Goal: Task Accomplishment & Management: Manage account settings

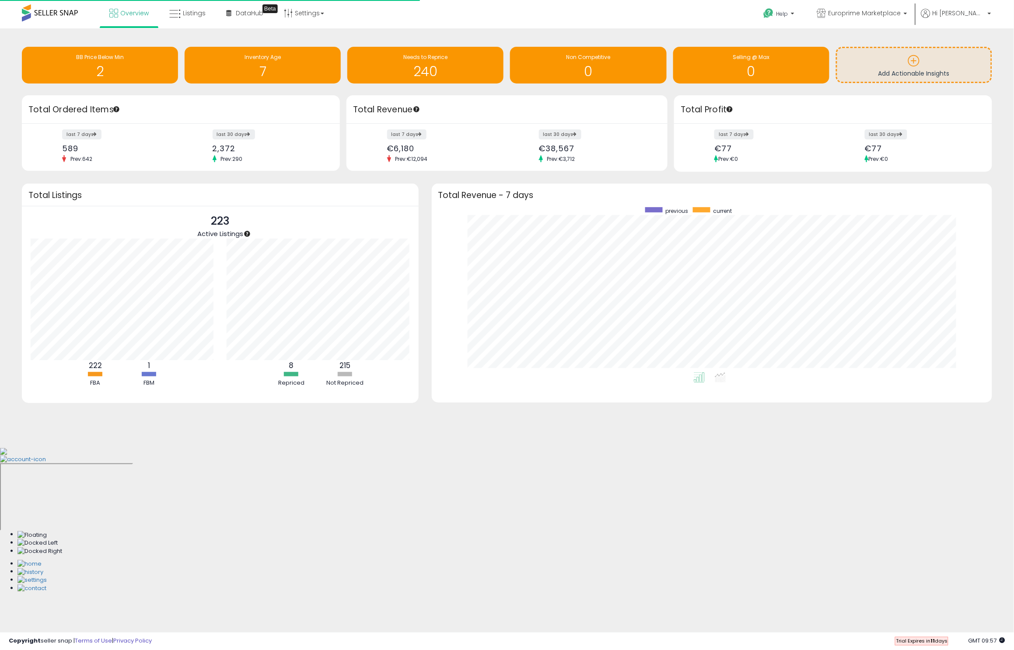
scroll to position [165, 543]
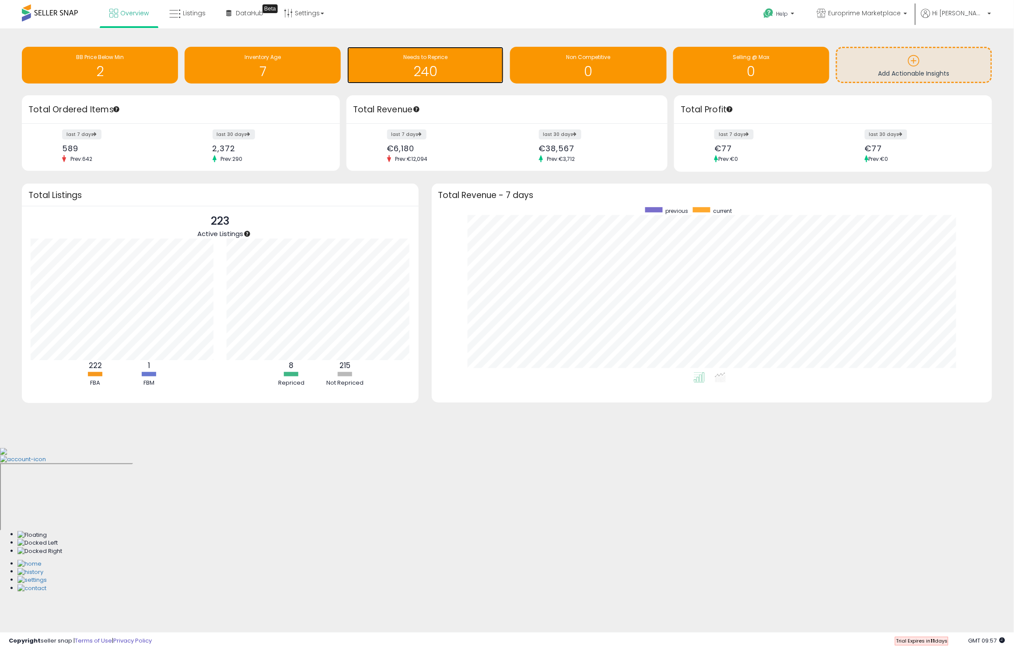
click at [438, 65] on h1 "240" at bounding box center [425, 71] width 147 height 14
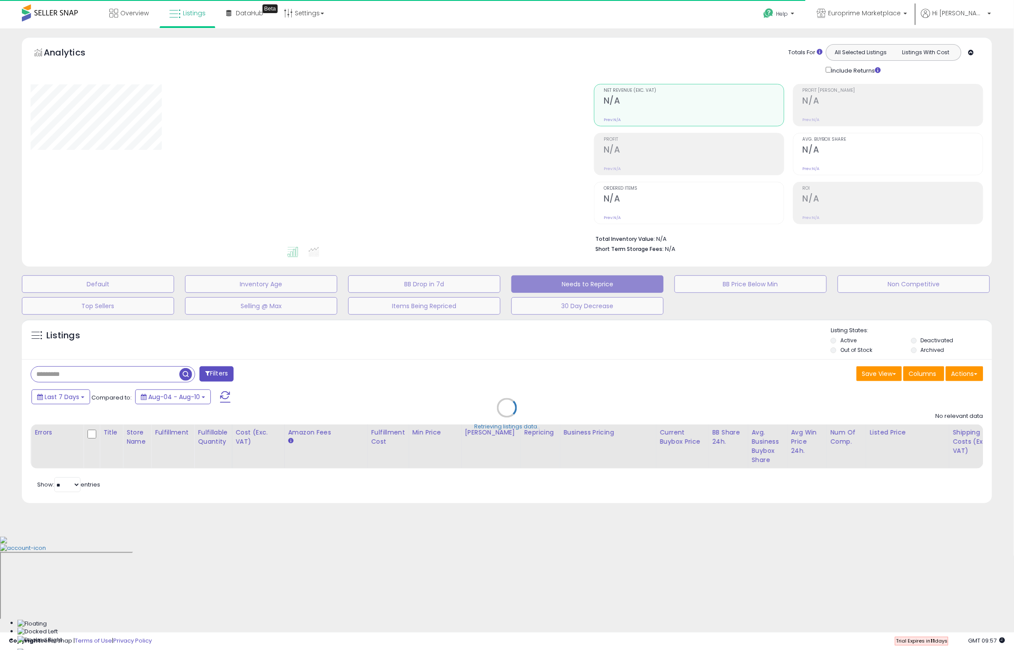
click at [143, 379] on div "Retrieving listings data.." at bounding box center [506, 414] width 983 height 199
click at [168, 379] on div "Retrieving listings data.." at bounding box center [506, 414] width 983 height 199
click at [139, 373] on div "Retrieving listings data.." at bounding box center [506, 414] width 983 height 199
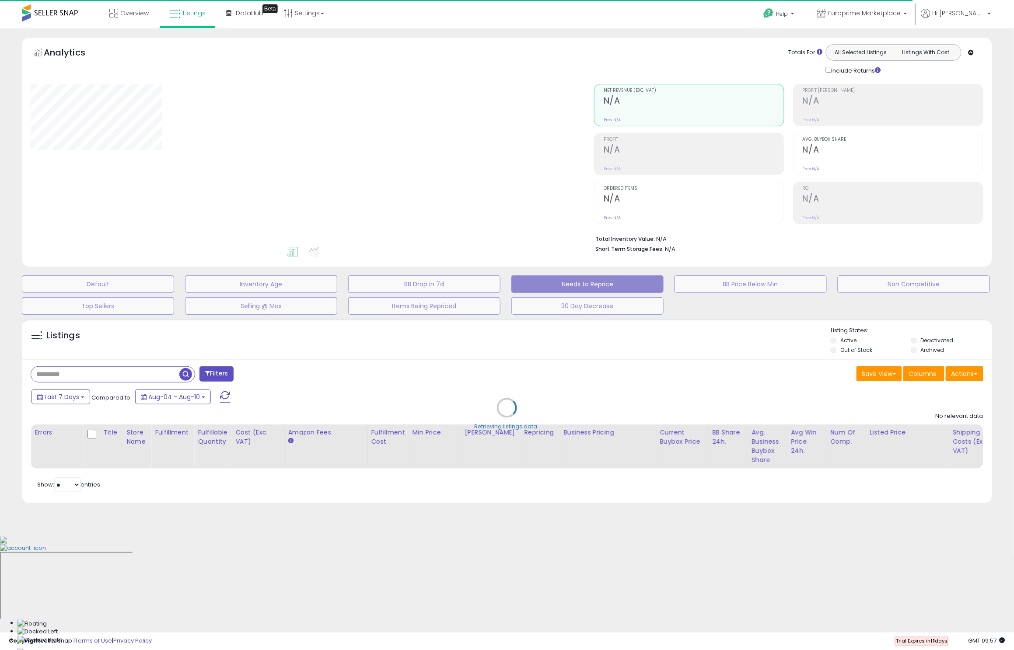
click at [139, 373] on div "Retrieving listings data.." at bounding box center [506, 414] width 983 height 199
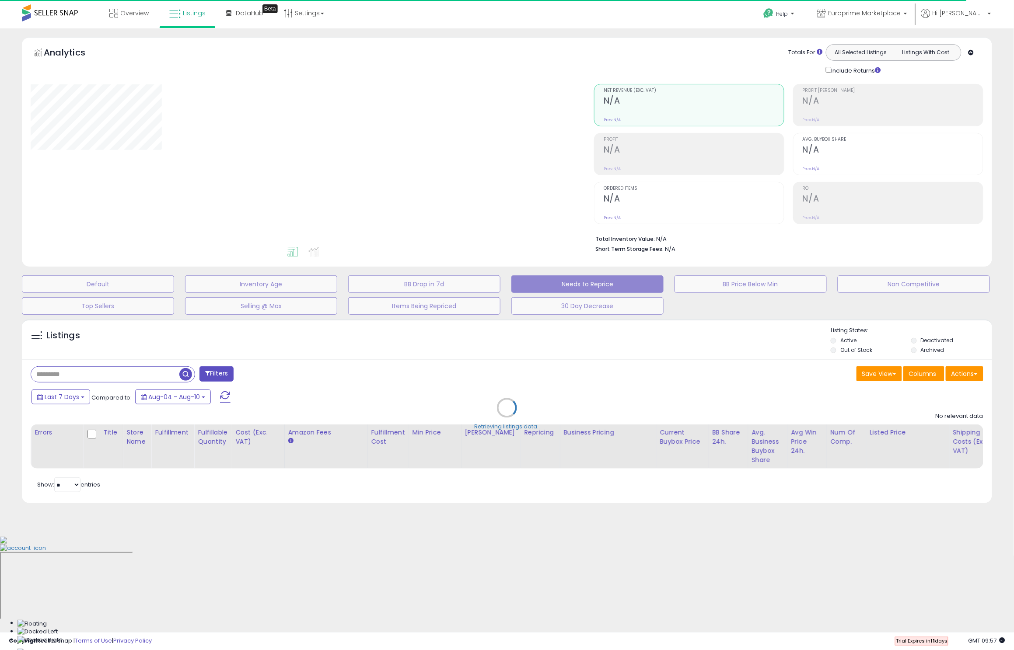
click at [139, 373] on div "Retrieving listings data.." at bounding box center [506, 414] width 983 height 199
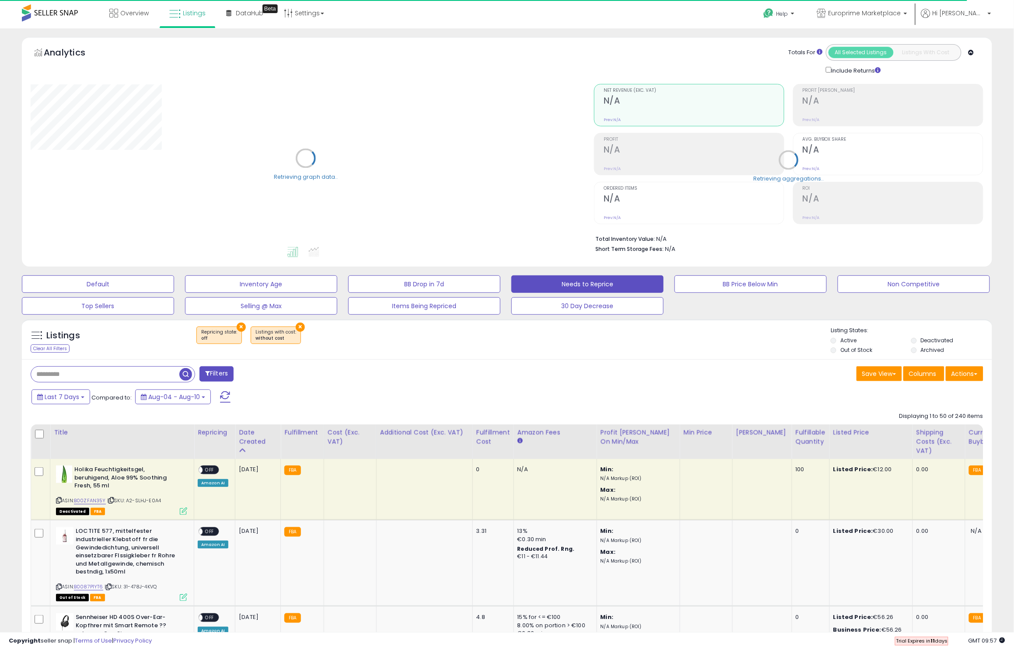
select select "**"
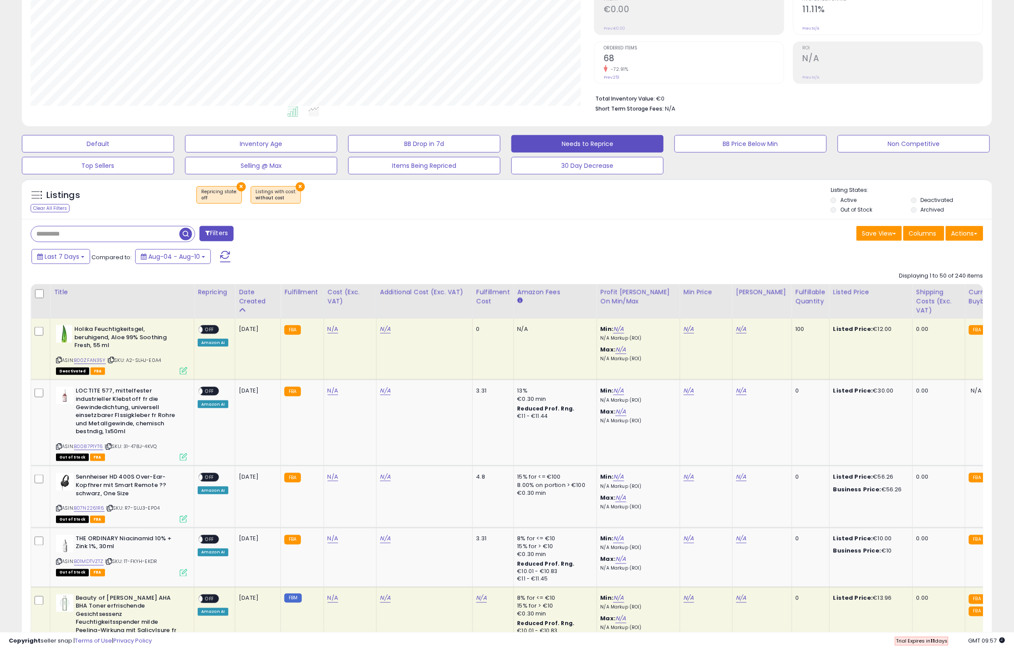
scroll to position [146, 0]
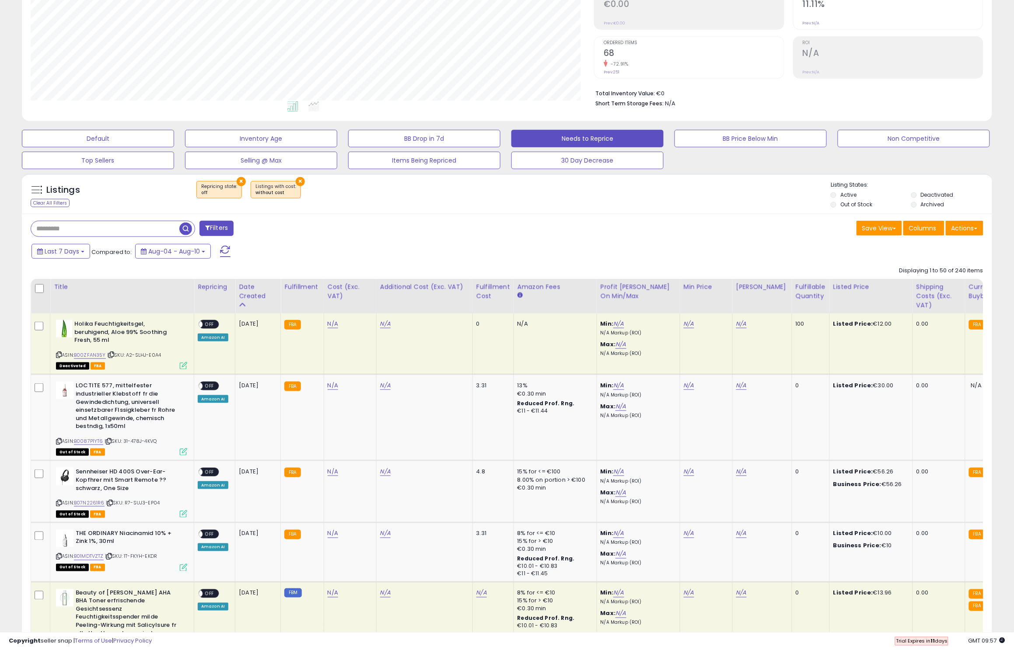
click at [135, 232] on input "text" at bounding box center [105, 228] width 148 height 15
paste input "**********"
type input "**********"
click at [278, 229] on span "button" at bounding box center [279, 229] width 13 height 13
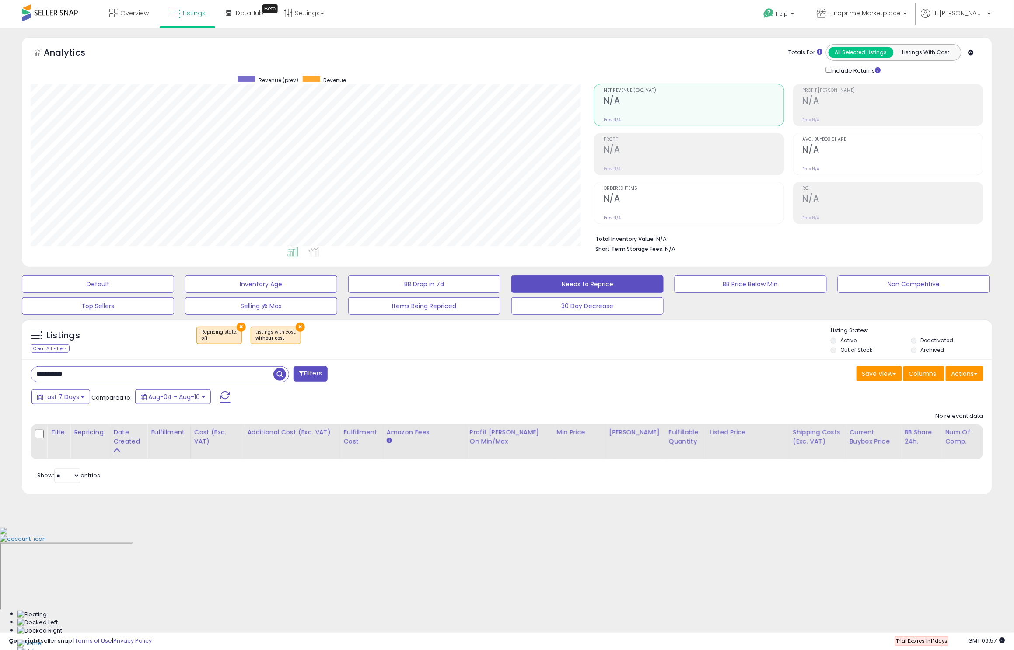
scroll to position [179, 563]
click at [174, 293] on button "Items Being Repriced" at bounding box center [98, 283] width 152 height 17
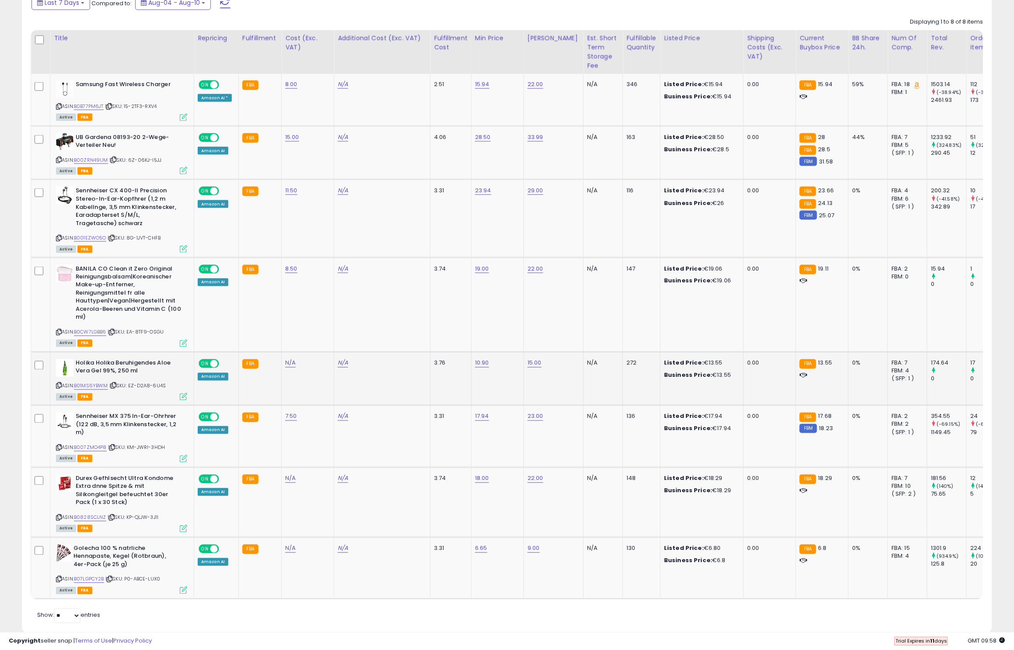
scroll to position [410, 0]
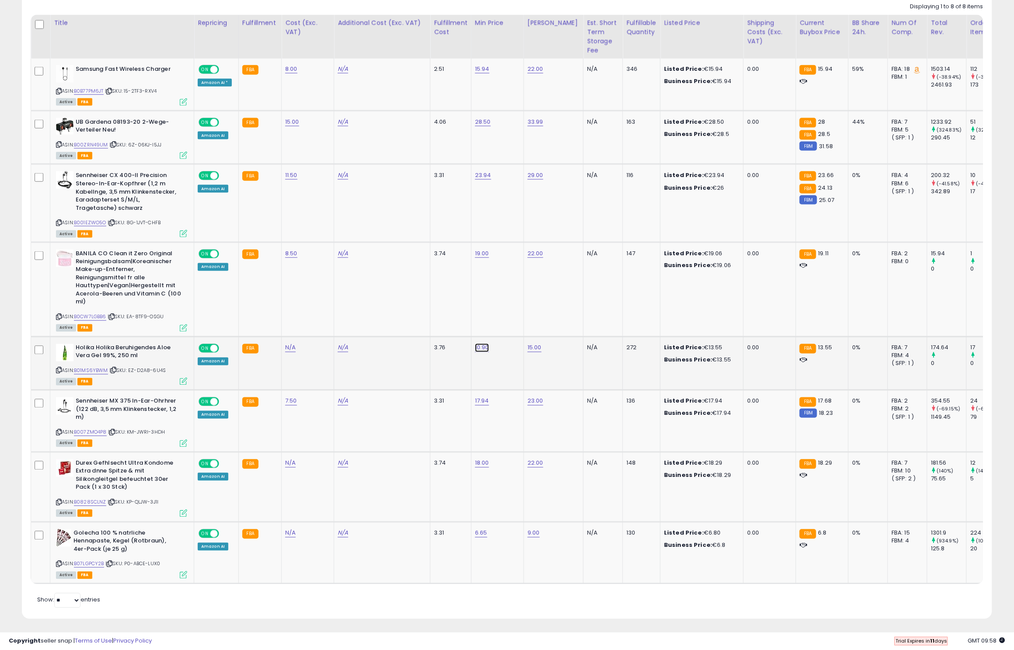
click at [479, 73] on link "10.90" at bounding box center [482, 69] width 14 height 9
drag, startPoint x: 478, startPoint y: 325, endPoint x: 393, endPoint y: 325, distance: 85.3
click at [393, 325] on tbody "Samsung Fast Wireless Charger ASIN: B0B77PM6JT | SKU: 15-2TF3-RXV4 Active FBA O…" at bounding box center [666, 321] width 1270 height 525
type input "****"
click at [512, 328] on button "submit" at bounding box center [506, 323] width 15 height 13
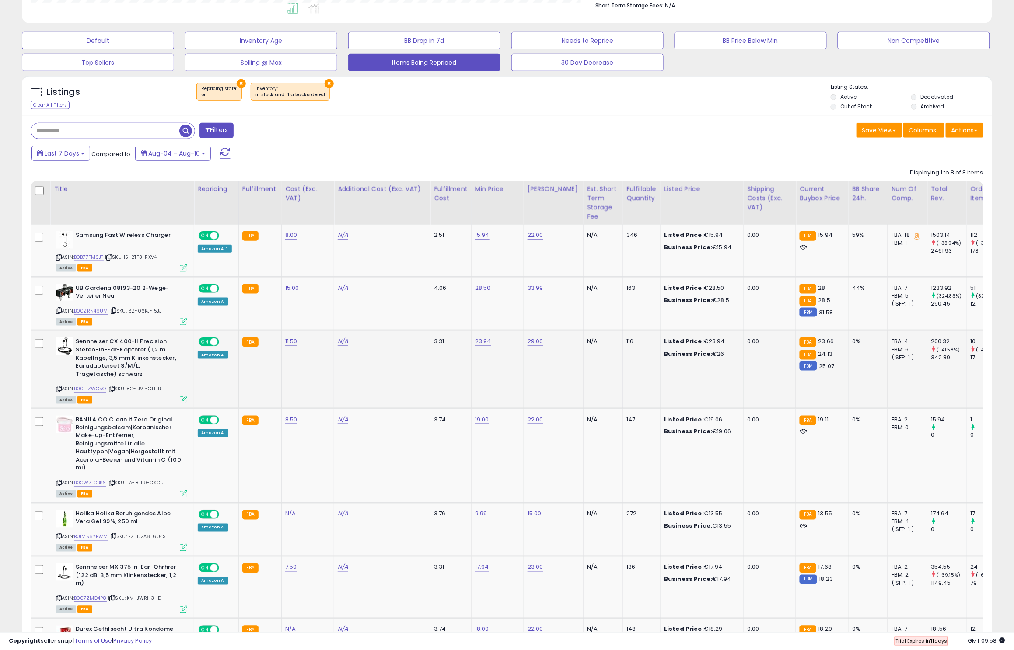
scroll to position [0, 0]
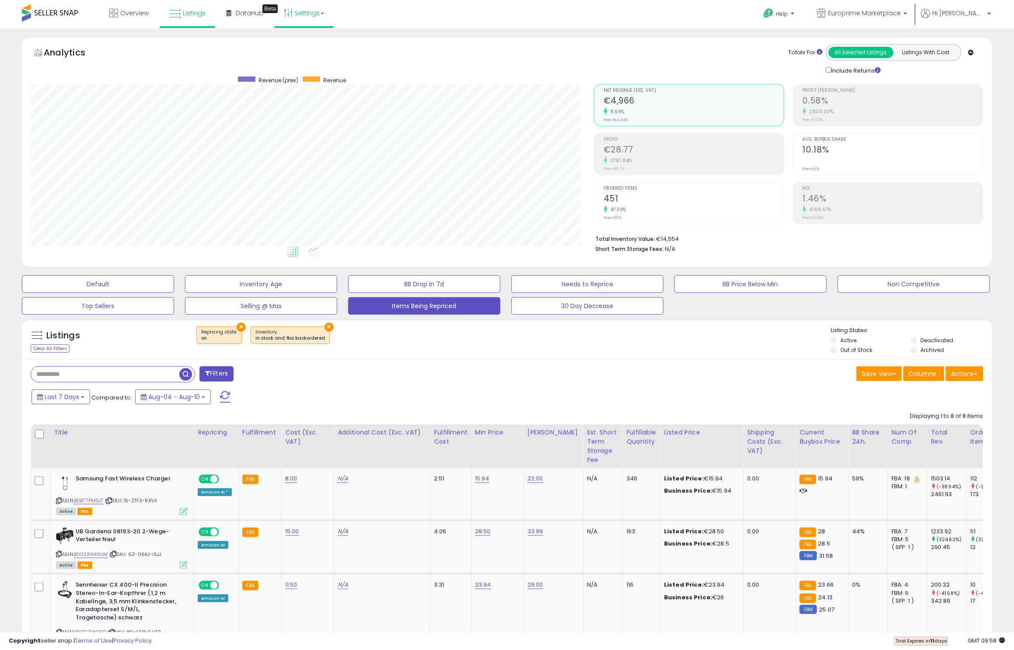
click at [317, 11] on link "Settings" at bounding box center [303, 13] width 53 height 26
click at [974, 21] on link "Hi [PERSON_NAME]" at bounding box center [956, 19] width 70 height 20
click at [968, 48] on link "Account" at bounding box center [970, 46] width 23 height 8
